Goal: Task Accomplishment & Management: Use online tool/utility

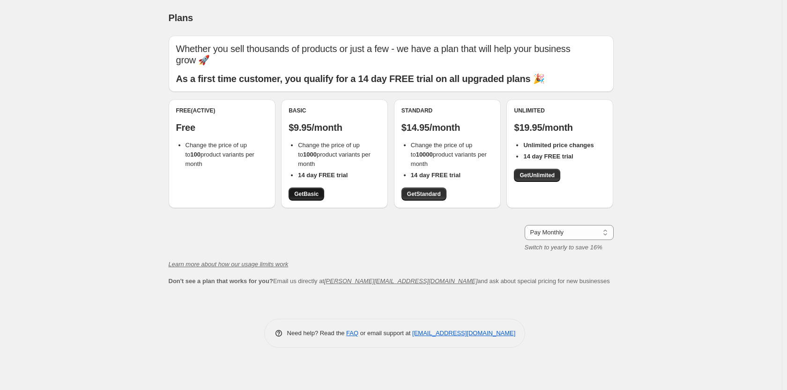
click at [320, 194] on link "Get Basic" at bounding box center [307, 193] width 36 height 13
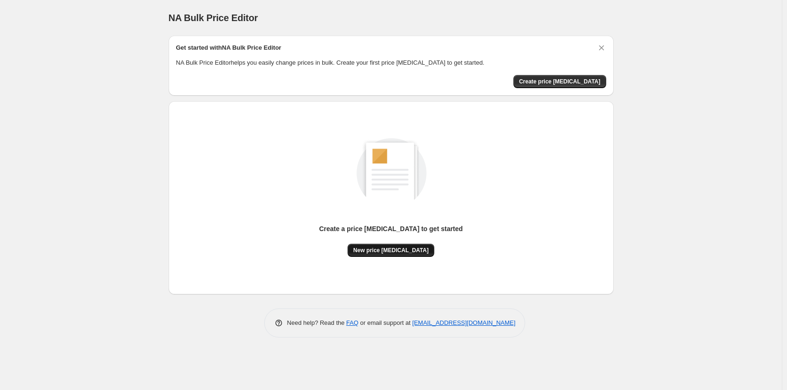
click at [404, 251] on span "New price [MEDICAL_DATA]" at bounding box center [390, 249] width 75 height 7
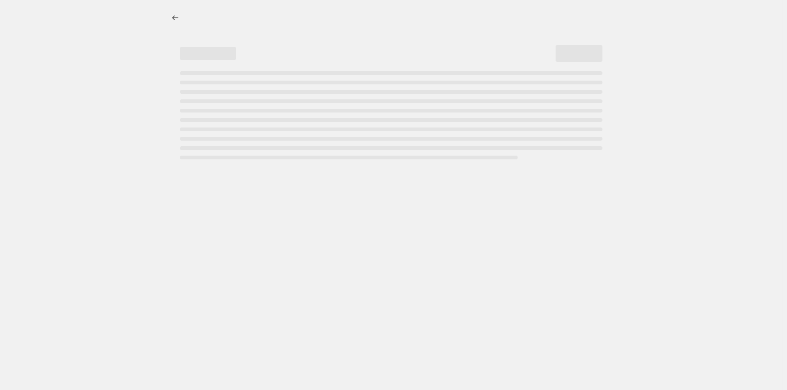
select select "percentage"
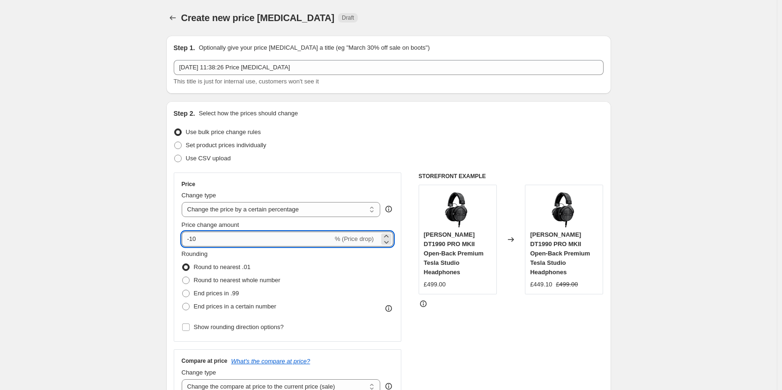
drag, startPoint x: 193, startPoint y: 240, endPoint x: 210, endPoint y: 243, distance: 17.1
click at [210, 243] on input "-10" at bounding box center [257, 238] width 151 height 15
type input "-5"
type input "-60"
click at [190, 290] on span at bounding box center [185, 292] width 7 height 7
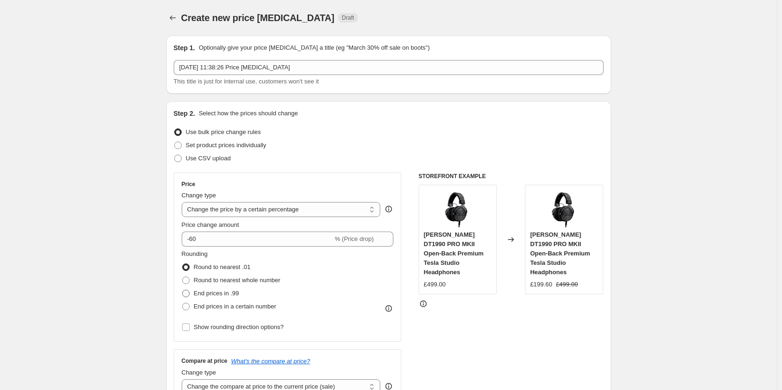
click at [183, 290] on input "End prices in .99" at bounding box center [182, 289] width 0 height 0
radio input "true"
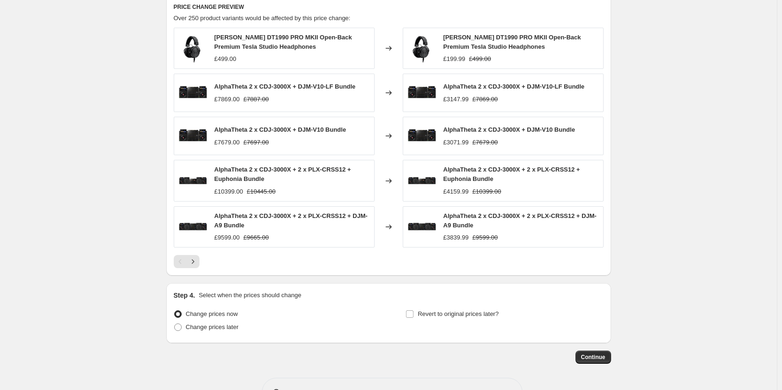
scroll to position [555, 0]
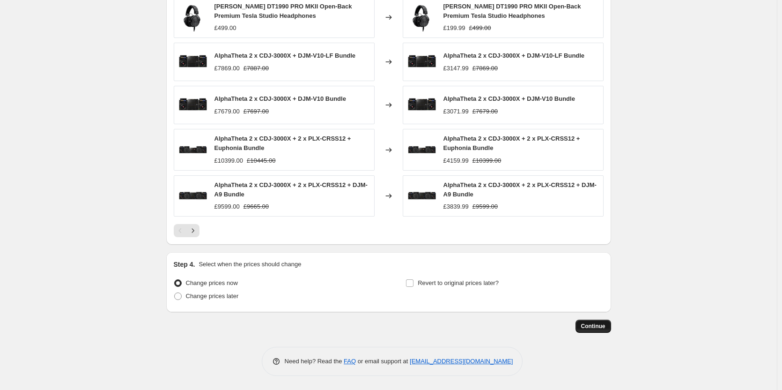
click at [597, 325] on span "Continue" at bounding box center [593, 325] width 24 height 7
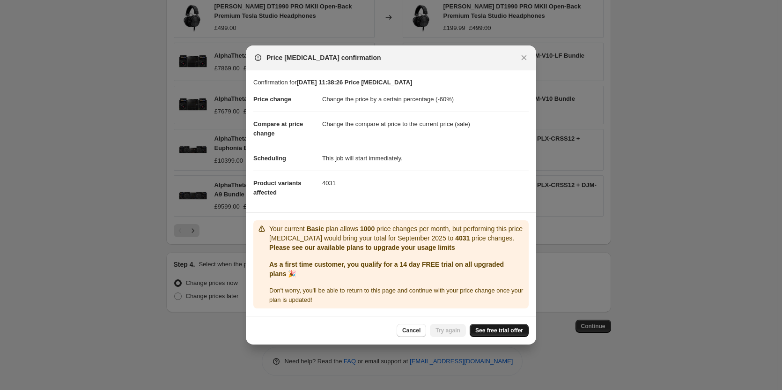
click at [500, 334] on span "See free trial offer" at bounding box center [499, 329] width 48 height 7
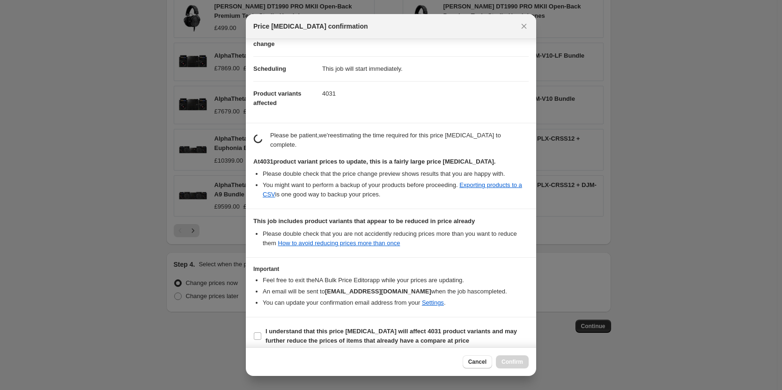
scroll to position [84, 0]
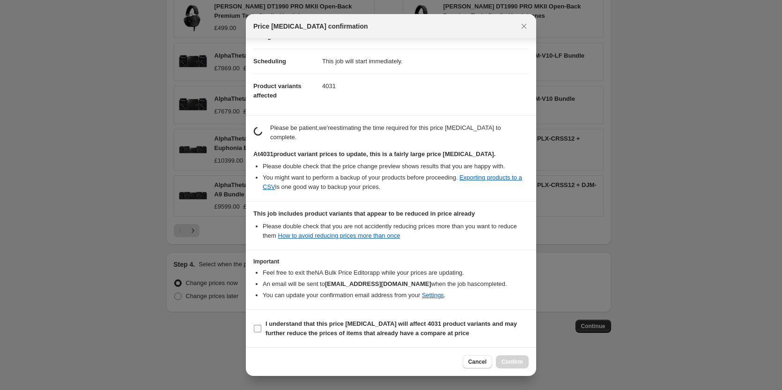
click at [254, 330] on input "I understand that this price change job will affect 4031 product variants and m…" at bounding box center [257, 328] width 7 height 7
checkbox input "true"
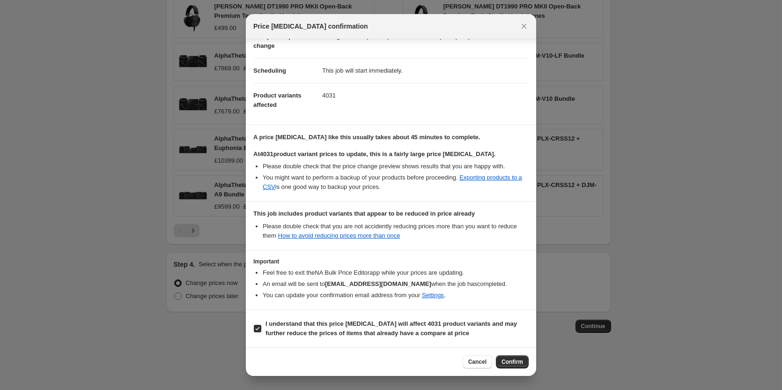
scroll to position [75, 0]
click at [516, 363] on span "Confirm" at bounding box center [513, 361] width 22 height 7
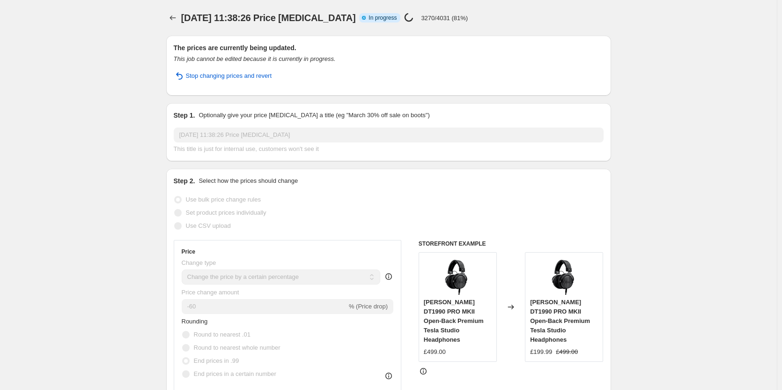
select select "percentage"
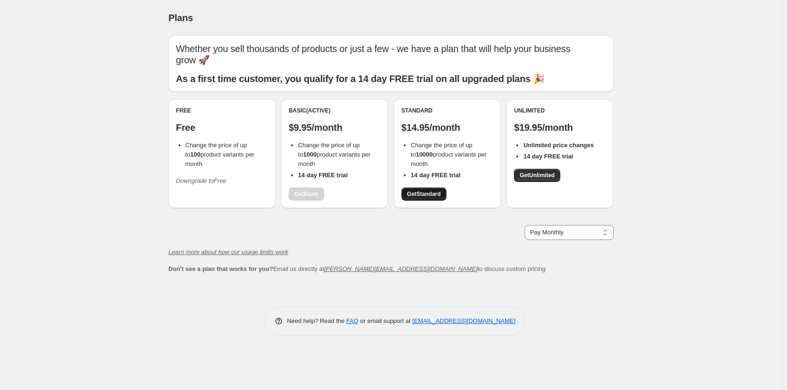
click at [439, 194] on span "Get Standard" at bounding box center [424, 193] width 34 height 7
